Goal: Go to known website: Access a specific website the user already knows

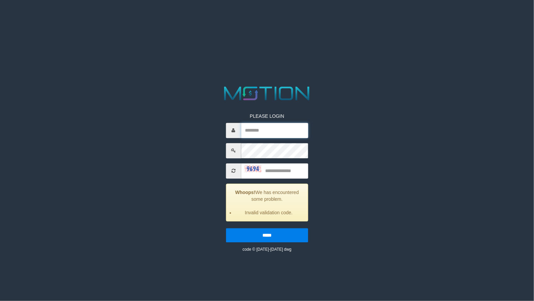
type input "********"
click at [278, 169] on input "text" at bounding box center [274, 170] width 67 height 15
type input "****"
click at [226, 228] on input "*****" at bounding box center [267, 235] width 82 height 14
